Goal: Information Seeking & Learning: Learn about a topic

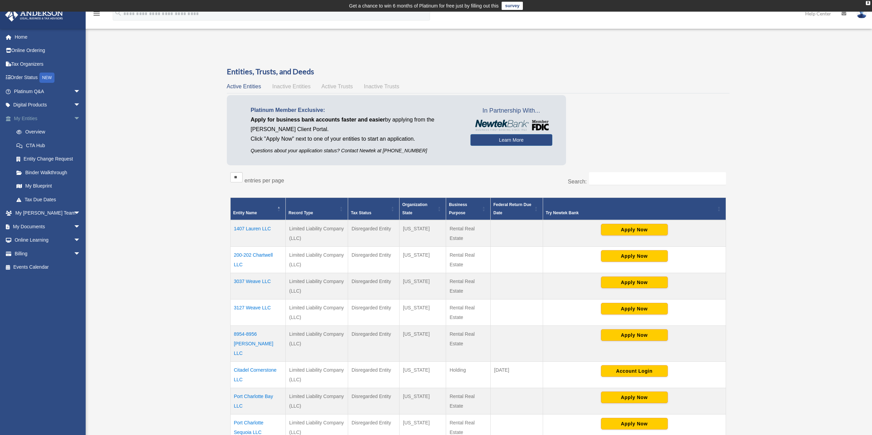
click at [74, 117] on span "arrow_drop_down" at bounding box center [81, 119] width 14 height 14
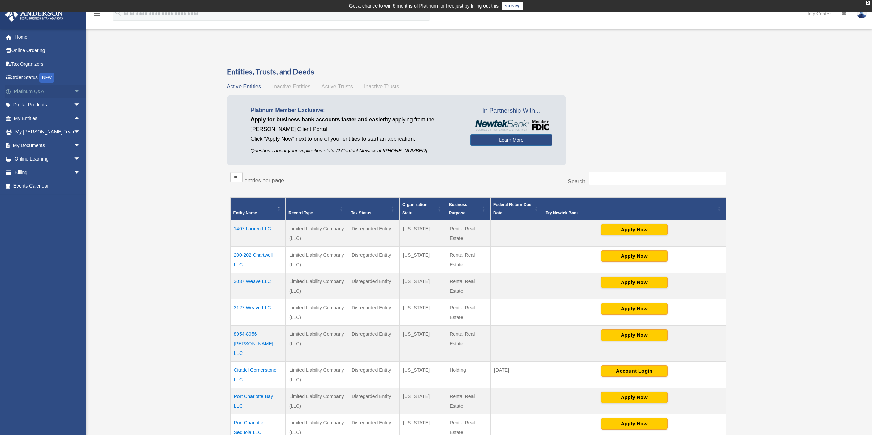
click at [25, 91] on link "Platinum Q&A arrow_drop_down" at bounding box center [48, 92] width 86 height 14
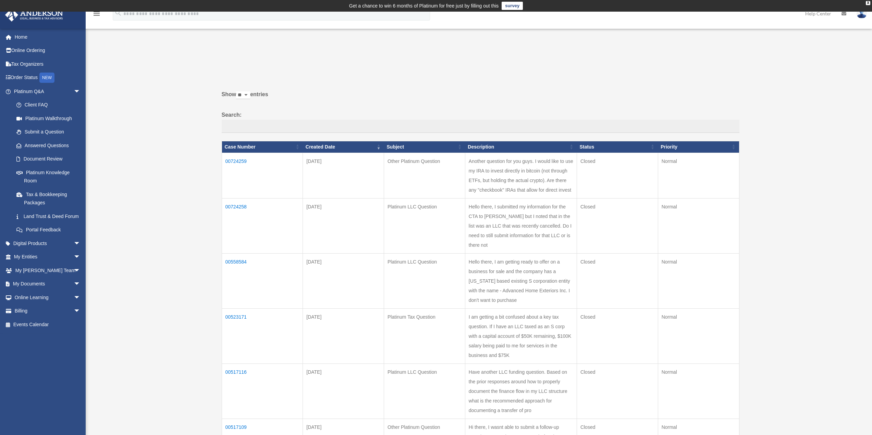
click at [814, 131] on div "Past Questions & Answers [EMAIL_ADDRESS][DOMAIN_NAME] Sign Out [EMAIL_ADDRESS][…" at bounding box center [436, 370] width 872 height 647
click at [151, 196] on div "Past Questions & Answers [EMAIL_ADDRESS][DOMAIN_NAME] Sign Out [EMAIL_ADDRESS][…" at bounding box center [436, 370] width 872 height 647
click at [41, 177] on link "Platinum Knowledge Room" at bounding box center [50, 177] width 81 height 22
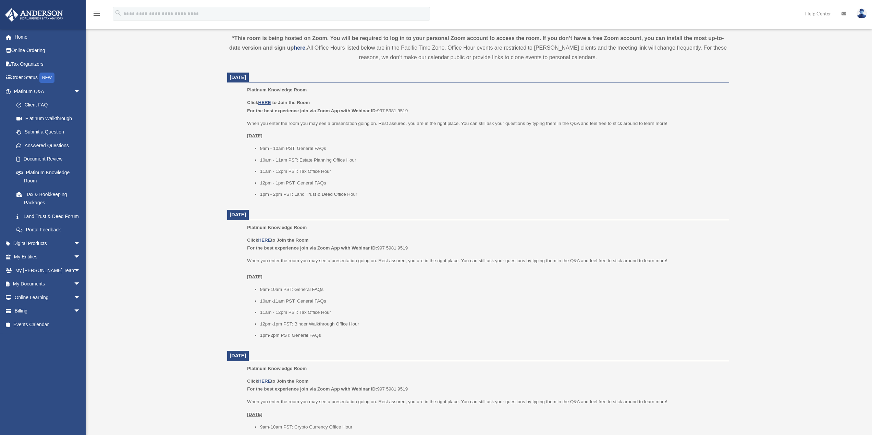
scroll to position [251, 0]
drag, startPoint x: 330, startPoint y: 184, endPoint x: 247, endPoint y: 186, distance: 83.3
click at [247, 186] on ul "9am - 10am PST: General FAQs 10am - 11am PST: Estate Planning Office Hour 11am …" at bounding box center [485, 173] width 477 height 54
drag, startPoint x: 259, startPoint y: 194, endPoint x: 372, endPoint y: 196, distance: 112.7
click at [372, 196] on ul "9am - 10am PST: General FAQs 10am - 11am PST: Estate Planning Office Hour 11am …" at bounding box center [485, 173] width 477 height 54
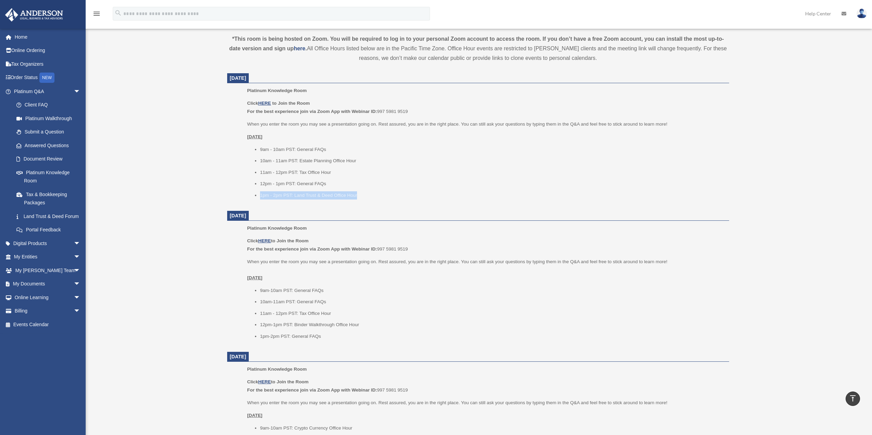
click at [370, 196] on li "1pm - 2pm PST: Land Trust & Deed Office Hour" at bounding box center [492, 195] width 464 height 8
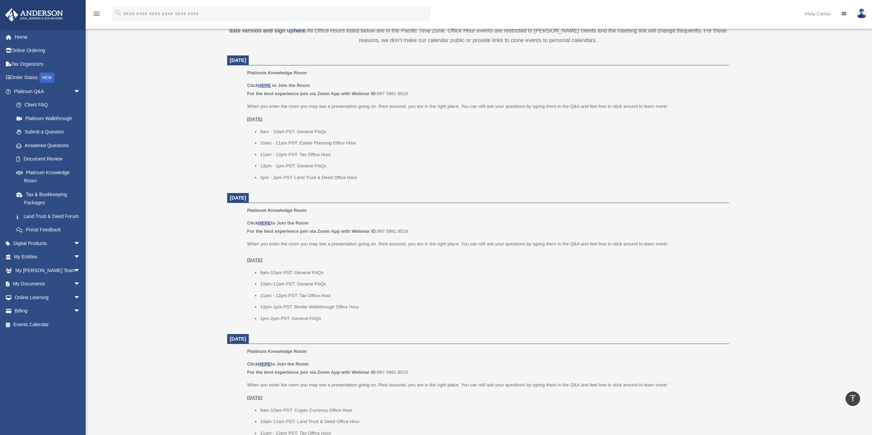
scroll to position [286, 0]
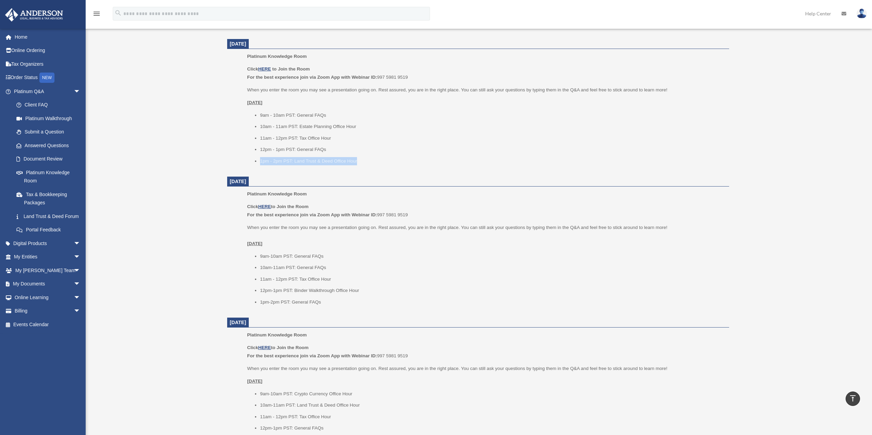
drag, startPoint x: 362, startPoint y: 159, endPoint x: 251, endPoint y: 159, distance: 111.7
click at [251, 159] on ul "9am - 10am PST: General FAQs 10am - 11am PST: Estate Planning Office Hour 11am …" at bounding box center [485, 138] width 477 height 54
click at [355, 97] on div "Click HERE to Join the Room For the best experience join via Zoom App with Webi…" at bounding box center [485, 115] width 477 height 100
click at [351, 278] on li "11am - 12pm PST: Tax Office Hour" at bounding box center [492, 279] width 464 height 8
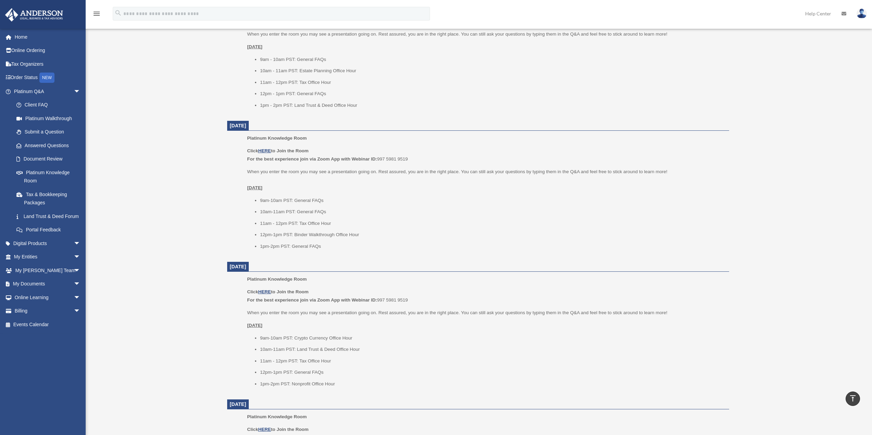
scroll to position [354, 0]
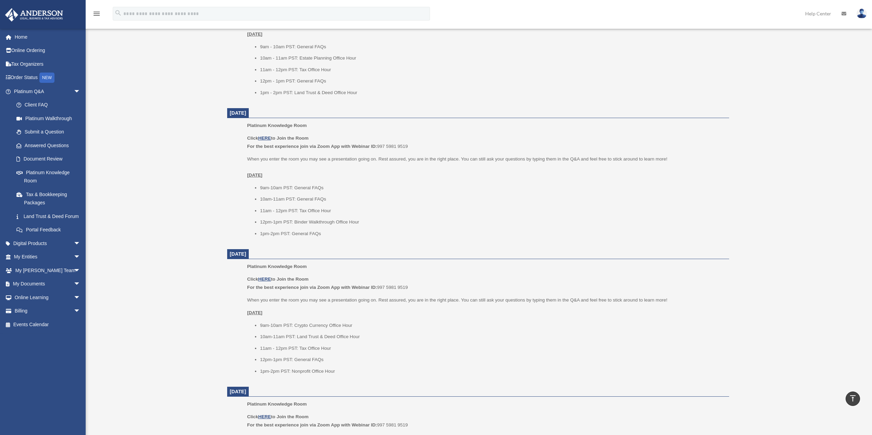
click at [800, 145] on div "Platinum Knowledge Room rmolshove@yahoo.com Sign Out rmolshove@yahoo.com Home O…" at bounding box center [436, 183] width 872 height 982
